Goal: Entertainment & Leisure: Browse casually

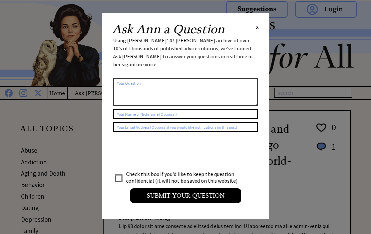
click at [258, 30] on div "X" at bounding box center [257, 26] width 3 height 7
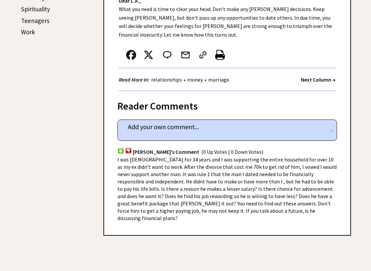
scroll to position [371, 0]
click at [335, 86] on div "Read More In: relationships • money • marriage Next Column →" at bounding box center [227, 79] width 217 height 23
click at [321, 79] on strong "Next Column →" at bounding box center [318, 79] width 35 height 7
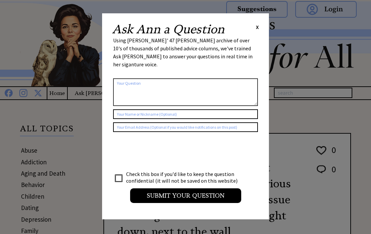
click at [258, 24] on span "X" at bounding box center [257, 27] width 3 height 7
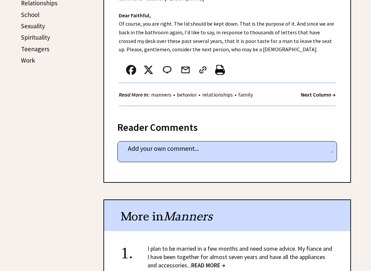
scroll to position [342, 0]
click at [311, 95] on strong "Next Column →" at bounding box center [318, 94] width 35 height 7
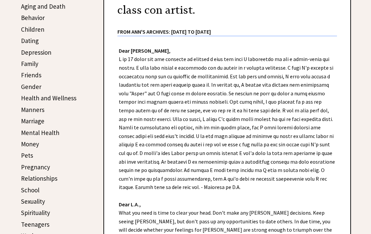
scroll to position [167, 0]
